Goal: Information Seeking & Learning: Learn about a topic

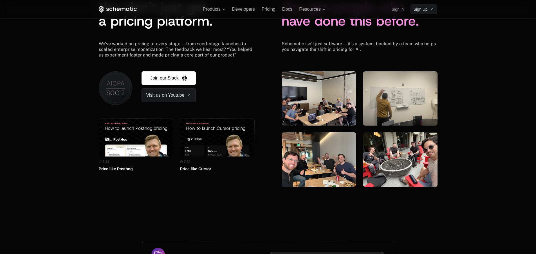
scroll to position [1529, 0]
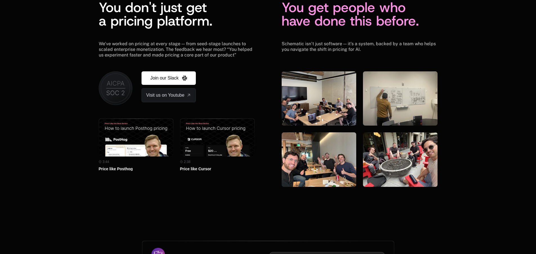
scroll to position [1595, 0]
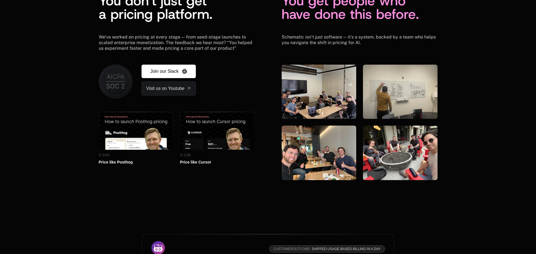
scroll to position [1580, 0]
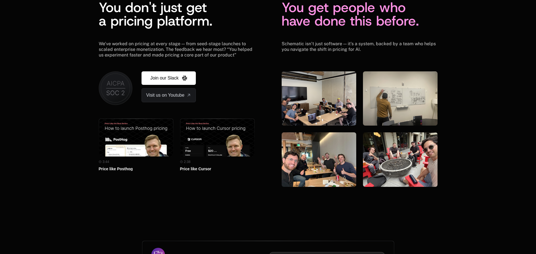
scroll to position [1595, 0]
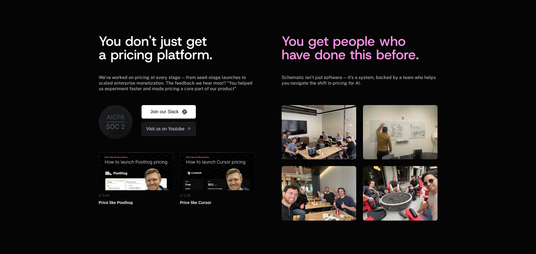
scroll to position [1602, 0]
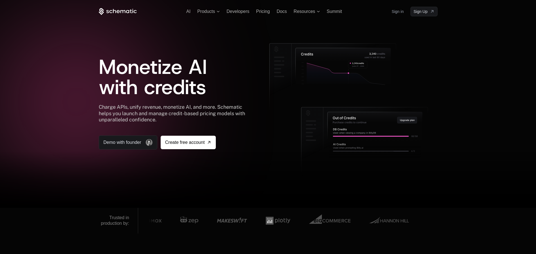
click at [27, 176] on div at bounding box center [268, 180] width 536 height 56
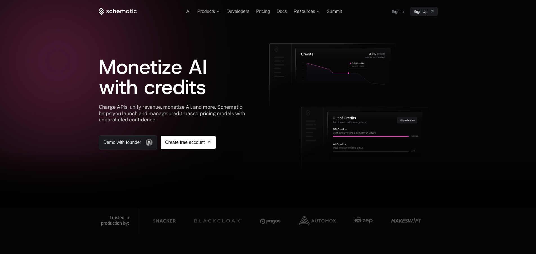
click at [59, 124] on div at bounding box center [268, 127] width 536 height 254
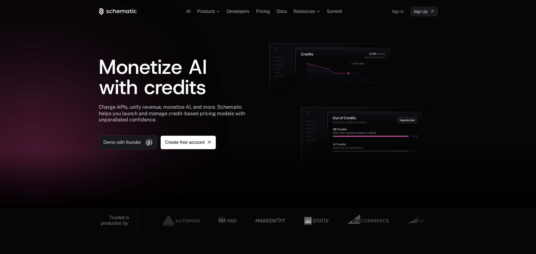
click at [20, 108] on div at bounding box center [31, 166] width 117 height 117
click at [69, 137] on div at bounding box center [31, 165] width 117 height 117
